Goal: Navigation & Orientation: Understand site structure

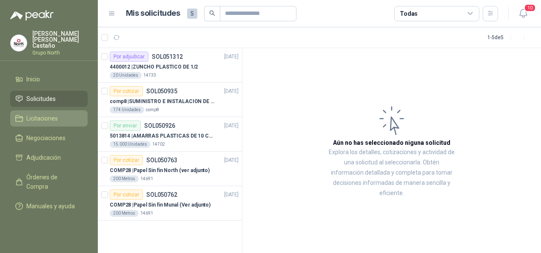
click at [46, 114] on span "Licitaciones" at bounding box center [41, 118] width 31 height 9
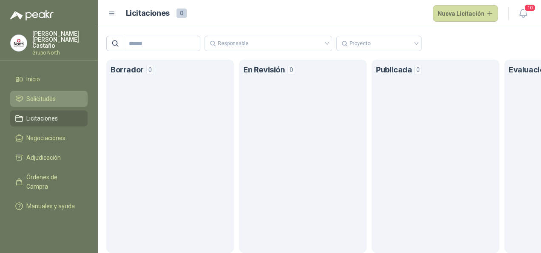
click at [36, 94] on span "Solicitudes" at bounding box center [40, 98] width 29 height 9
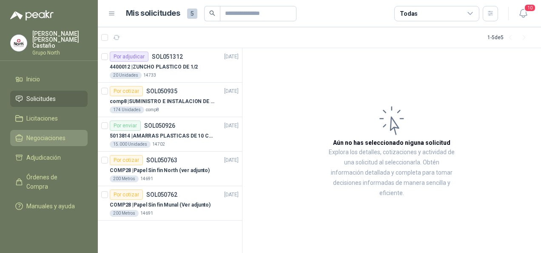
click at [53, 130] on link "Negociaciones" at bounding box center [48, 138] width 77 height 16
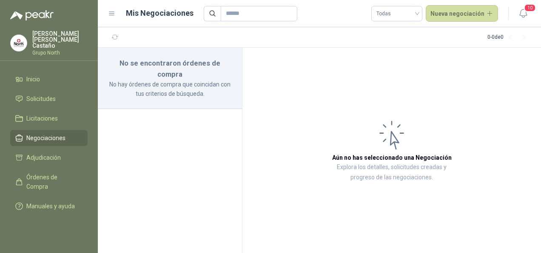
click at [44, 101] on ul "Inicio Solicitudes Licitaciones Negociaciones Adjudicación Órdenes de Compra Ma…" at bounding box center [49, 144] width 98 height 146
click at [45, 94] on span "Solicitudes" at bounding box center [40, 98] width 29 height 9
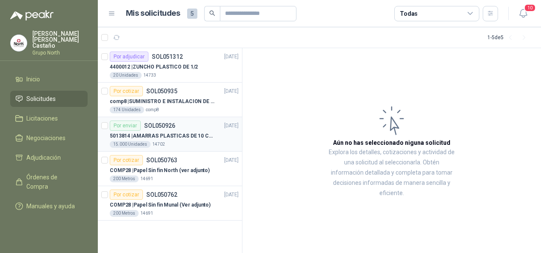
drag, startPoint x: 255, startPoint y: 152, endPoint x: 240, endPoint y: 145, distance: 16.6
drag, startPoint x: 240, startPoint y: 145, endPoint x: 45, endPoint y: 115, distance: 197.2
click at [45, 115] on span "Licitaciones" at bounding box center [41, 118] width 31 height 9
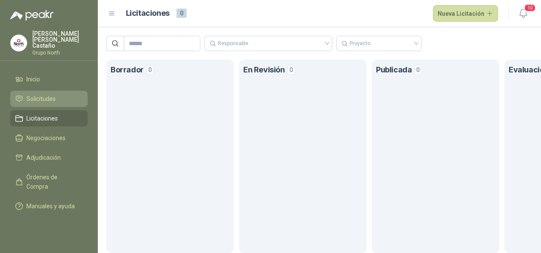
click at [37, 97] on link "Solicitudes" at bounding box center [48, 99] width 77 height 16
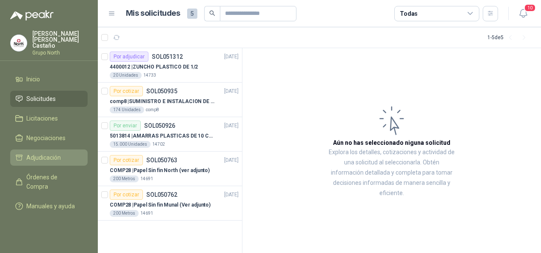
click at [54, 153] on span "Adjudicación" at bounding box center [43, 157] width 34 height 9
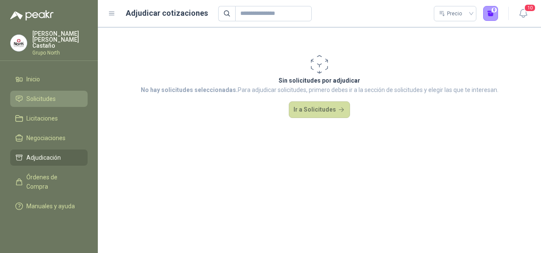
click at [52, 94] on span "Solicitudes" at bounding box center [40, 98] width 29 height 9
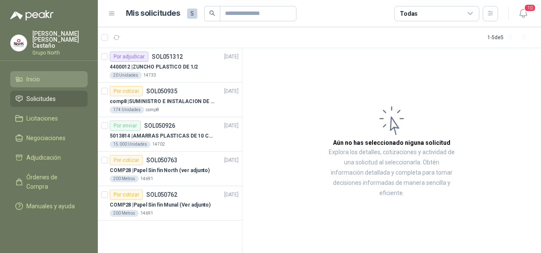
click at [28, 74] on span "Inicio" at bounding box center [33, 78] width 14 height 9
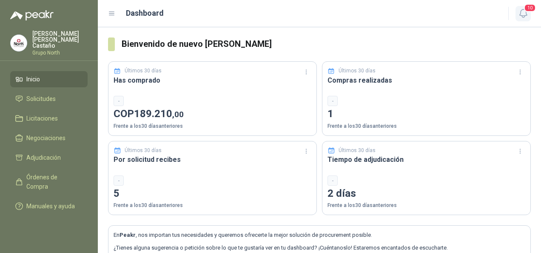
click at [522, 14] on icon "button" at bounding box center [523, 13] width 11 height 11
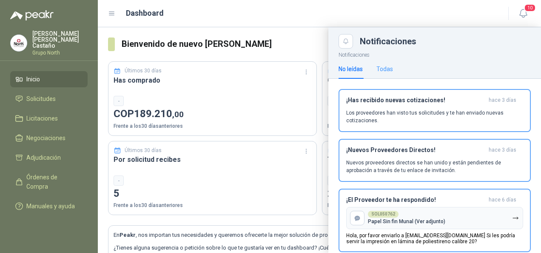
click at [390, 62] on div "Todas" at bounding box center [384, 69] width 17 height 20
click at [353, 65] on div "No leídas" at bounding box center [351, 68] width 24 height 9
click at [534, 4] on span "10" at bounding box center [530, 8] width 12 height 8
